Goal: Find contact information: Obtain details needed to contact an individual or organization

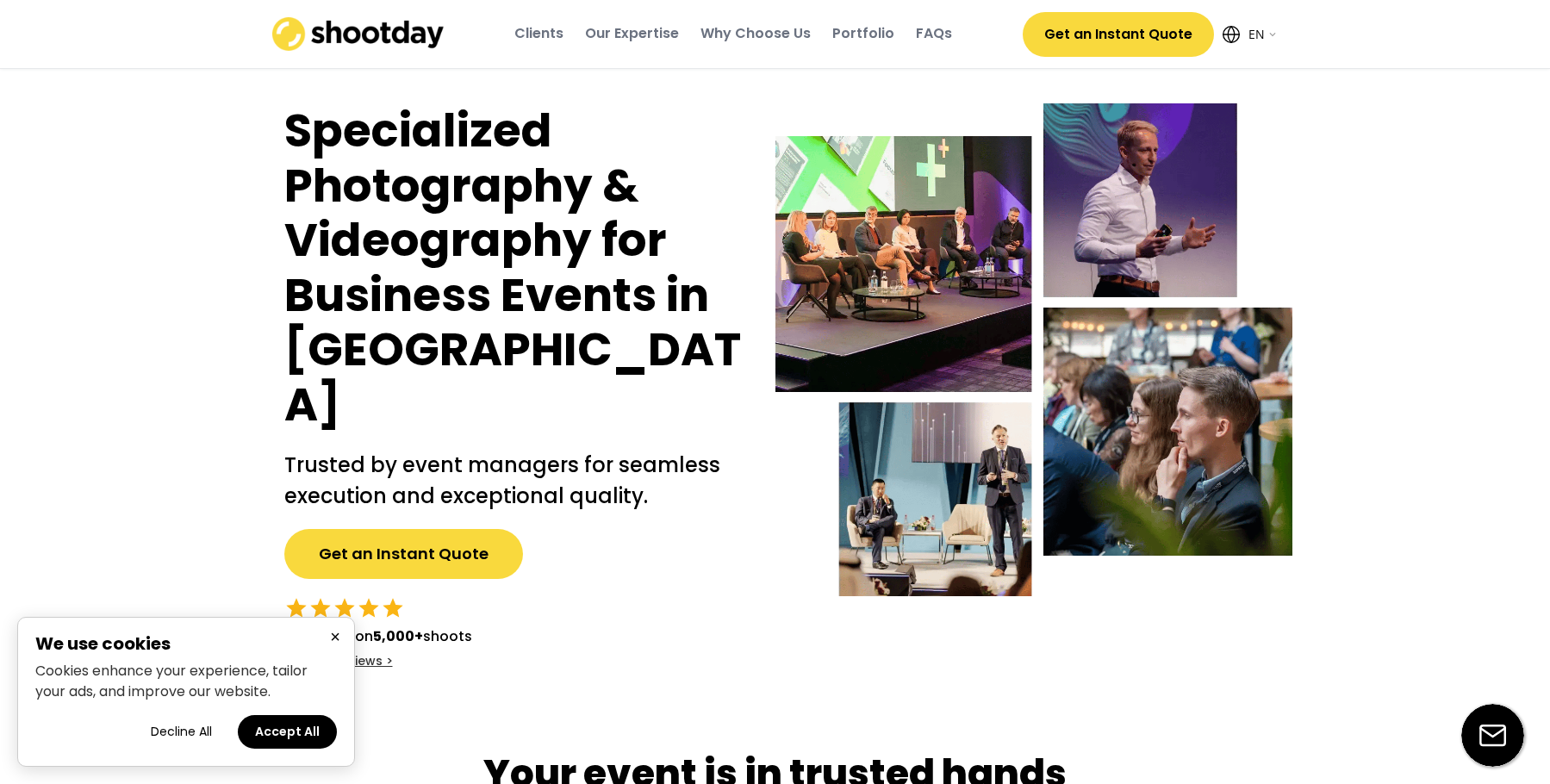
select select ""en""
click at [264, 722] on button "Accept All" at bounding box center [287, 731] width 99 height 33
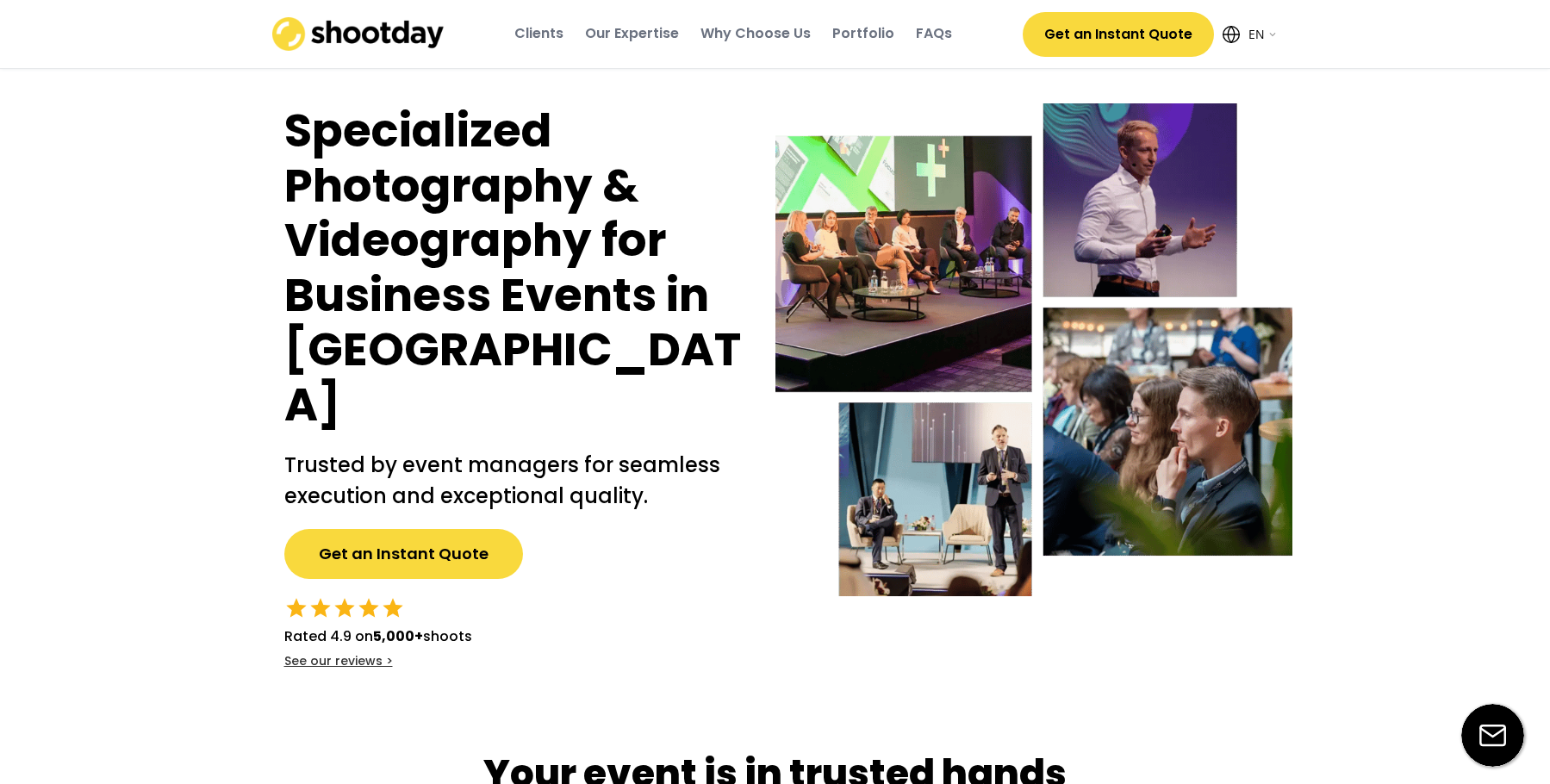
click at [1256, 31] on select "English EN AR" at bounding box center [1261, 34] width 34 height 34
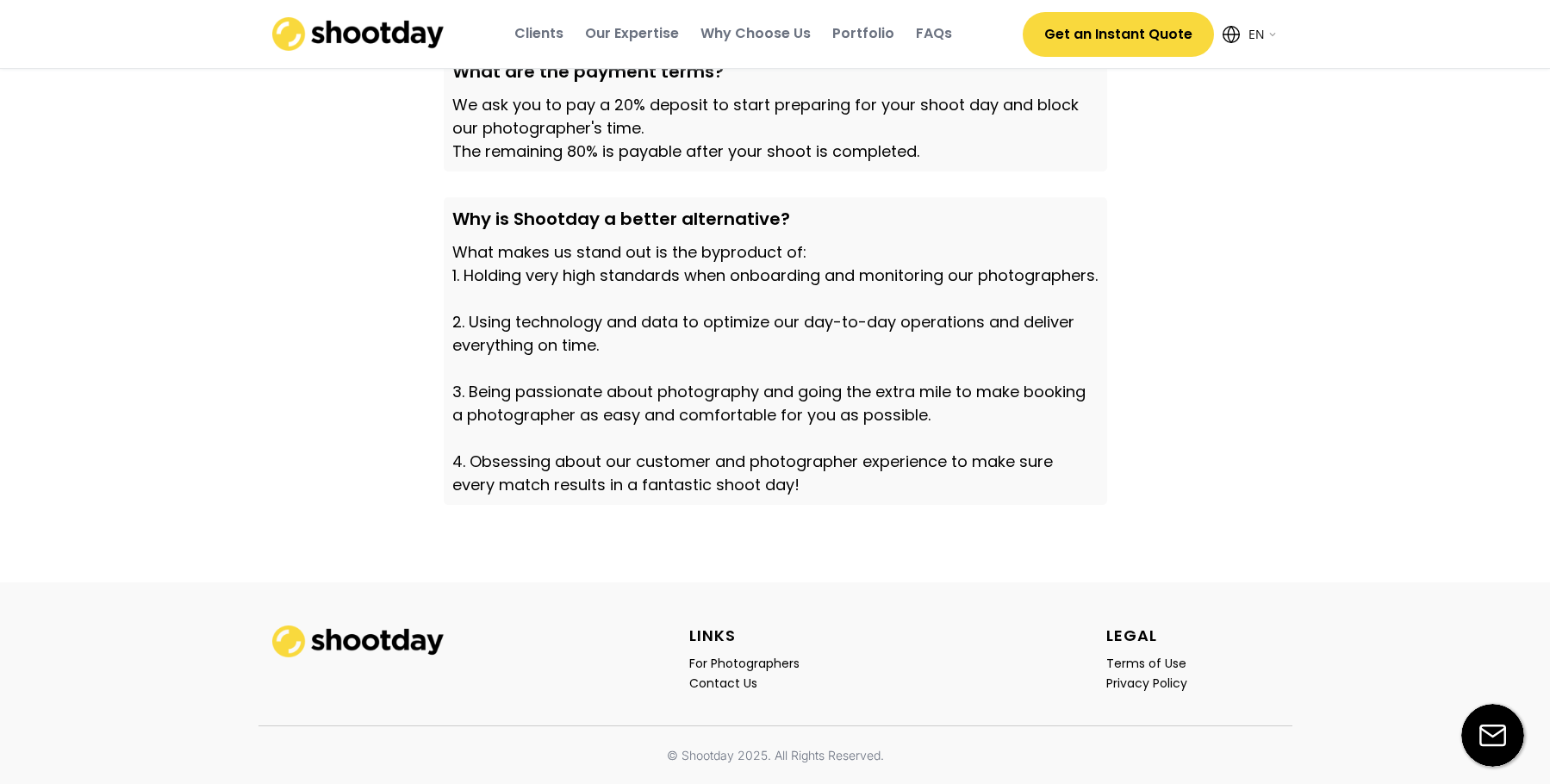
scroll to position [5933, 0]
click at [743, 688] on div "Contact Us" at bounding box center [723, 682] width 68 height 15
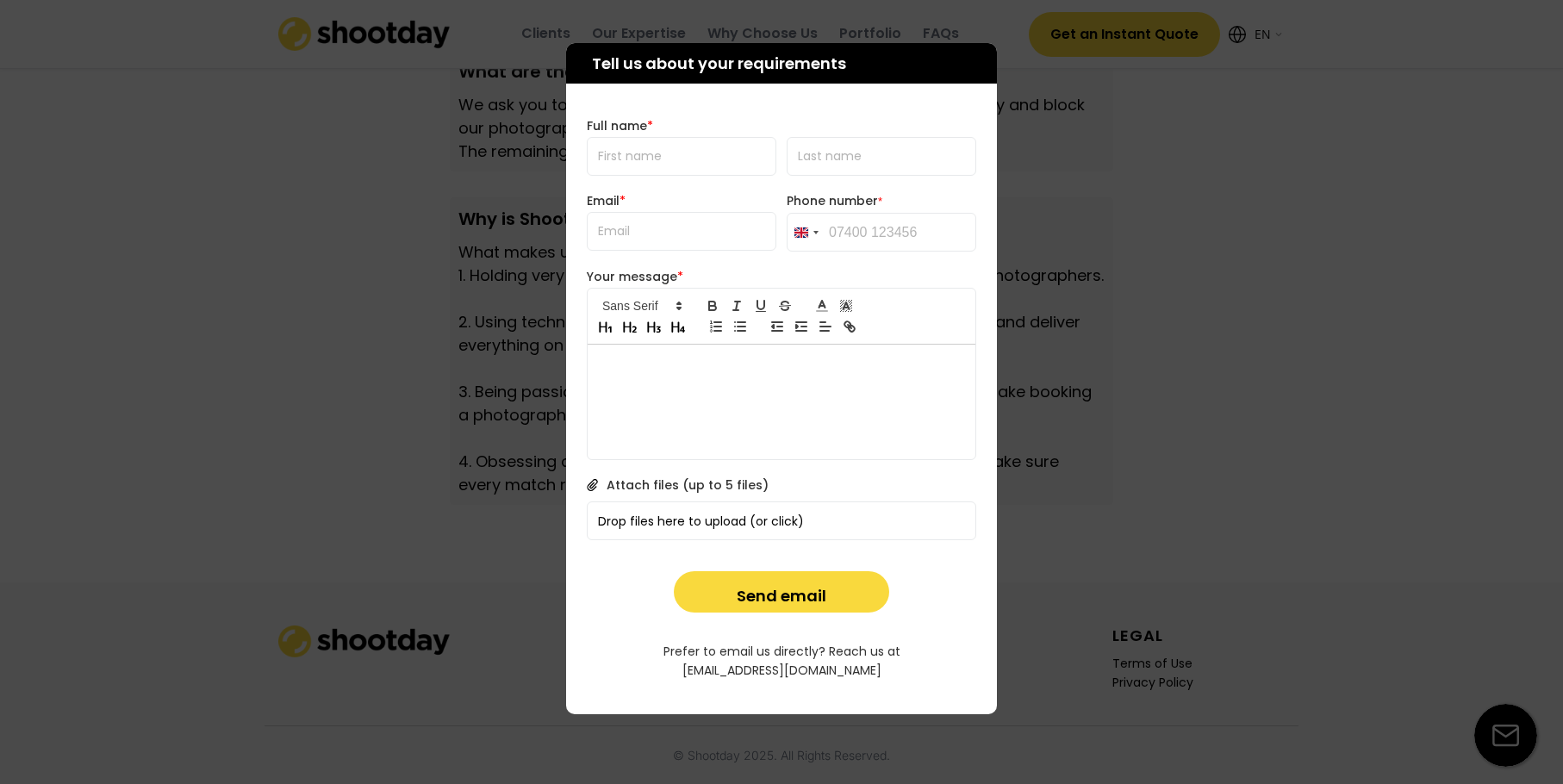
click at [1278, 437] on div at bounding box center [782, 392] width 1563 height 784
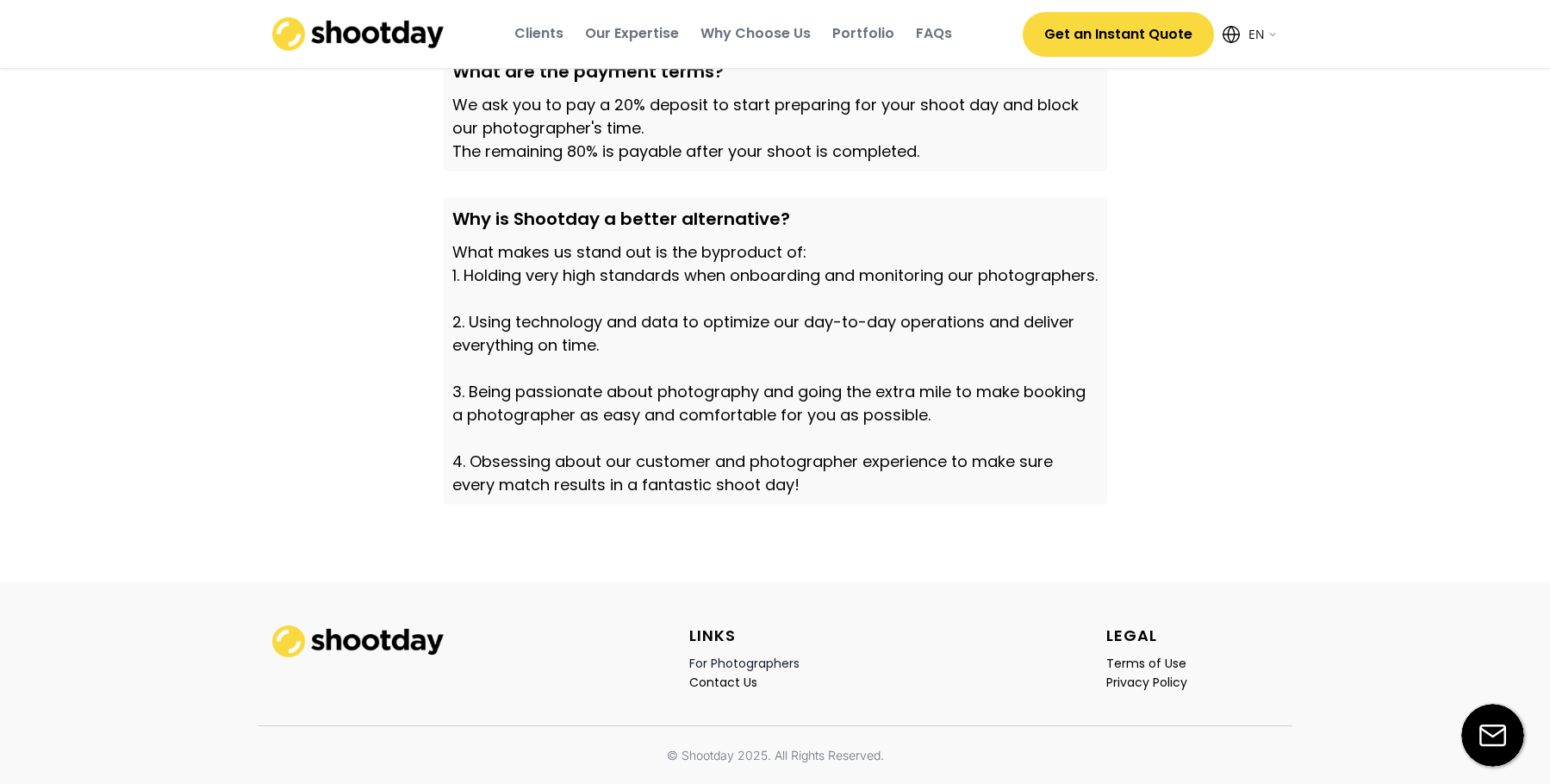
click at [725, 662] on div "For Photographers" at bounding box center [744, 663] width 110 height 15
